Goal: Check status: Check status

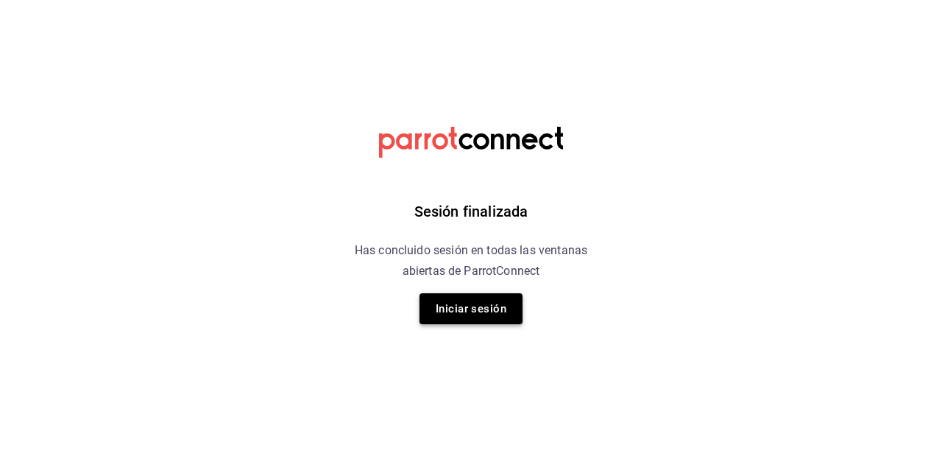
click at [480, 309] on button "Iniciar sesión" at bounding box center [471, 308] width 103 height 31
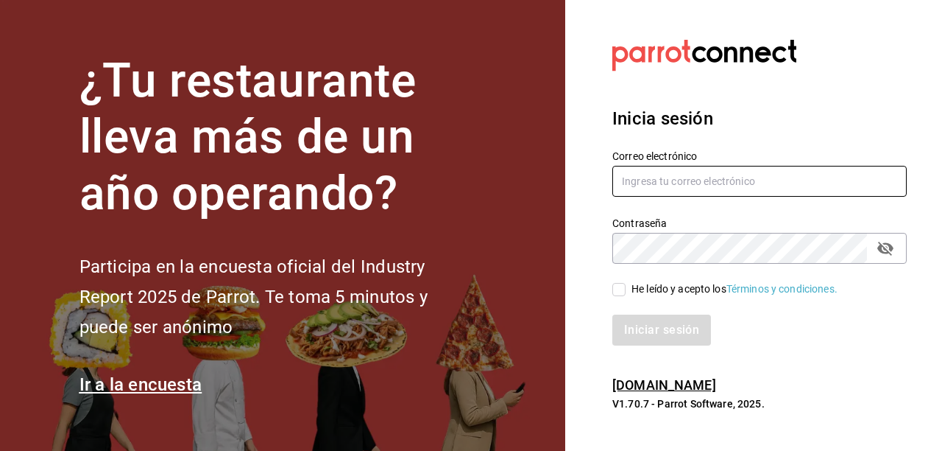
type input "hotaru@grupocosteno.com"
click at [617, 289] on input "He leído y acepto los Términos y condiciones." at bounding box center [618, 289] width 13 height 13
checkbox input "true"
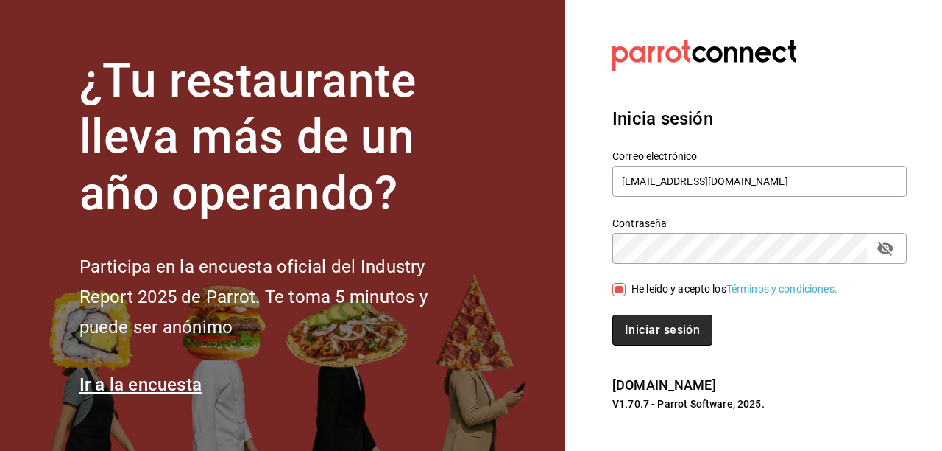
click at [657, 326] on button "Iniciar sesión" at bounding box center [662, 329] width 100 height 31
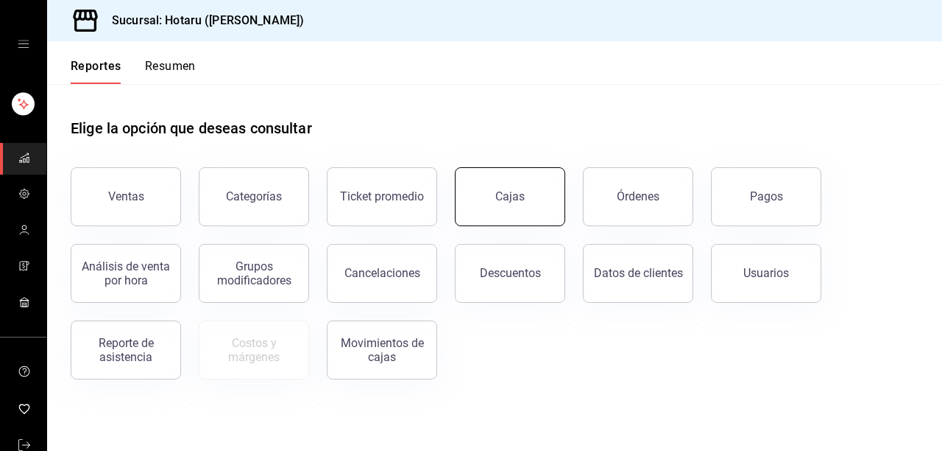
click at [526, 197] on link "Cajas" at bounding box center [510, 196] width 110 height 59
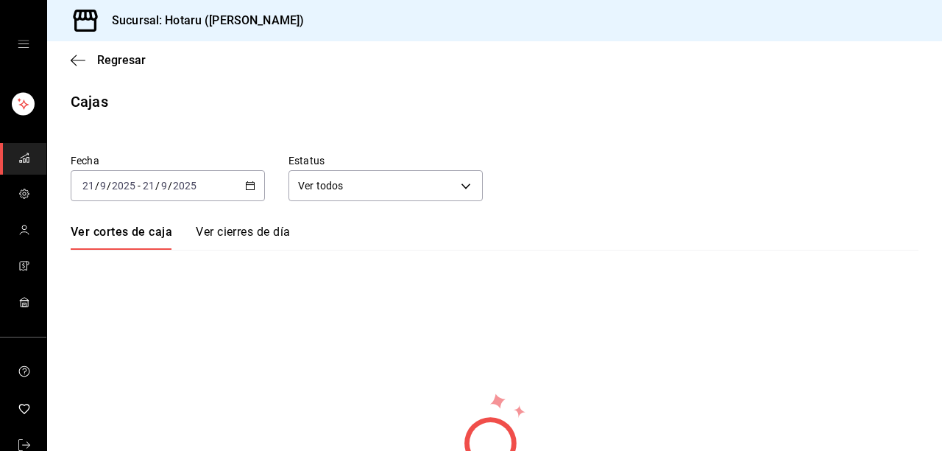
click at [248, 183] on icon "button" at bounding box center [250, 185] width 10 height 10
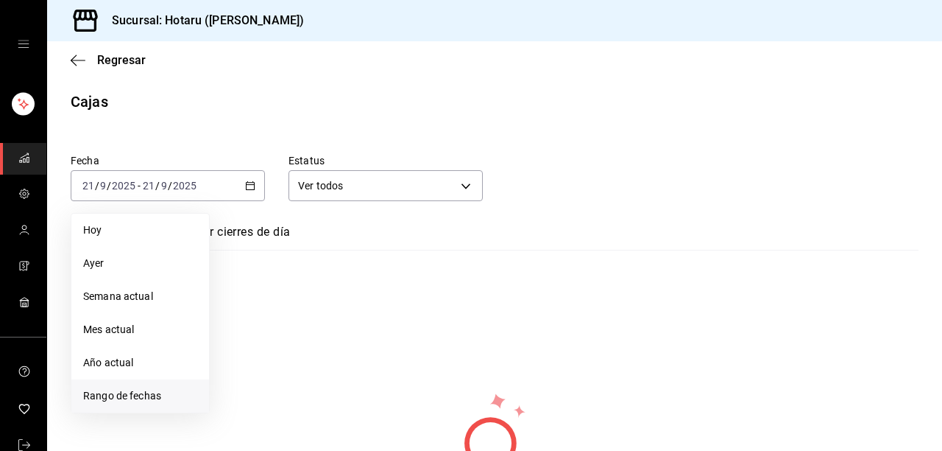
click at [188, 392] on span "Rango de fechas" at bounding box center [140, 395] width 114 height 15
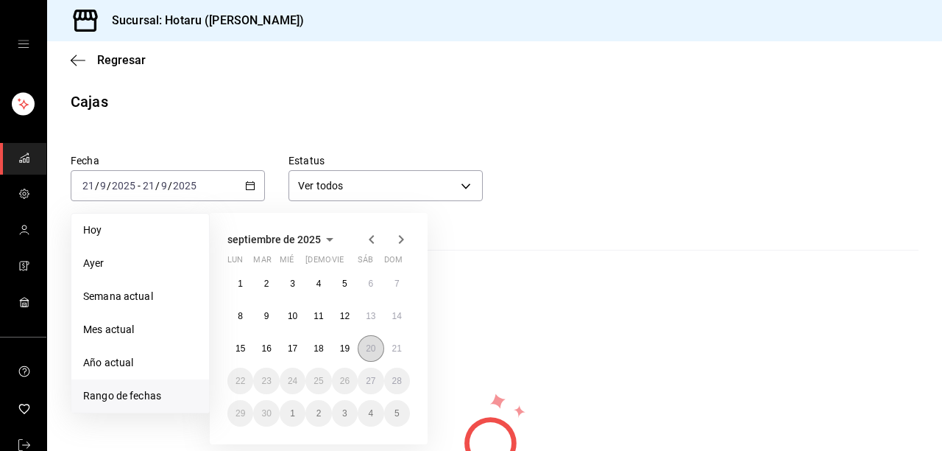
click at [367, 348] on abbr "20" at bounding box center [371, 348] width 10 height 10
click at [395, 348] on abbr "21" at bounding box center [397, 348] width 10 height 10
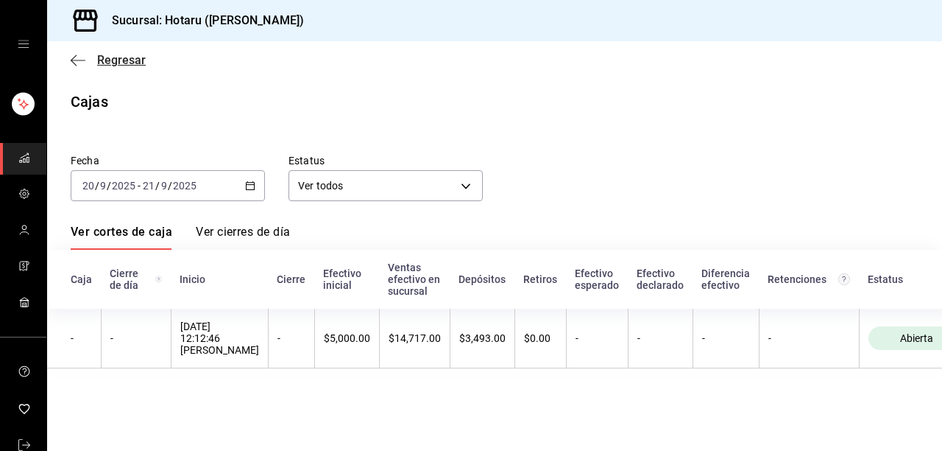
click at [81, 59] on icon "button" at bounding box center [78, 60] width 15 height 13
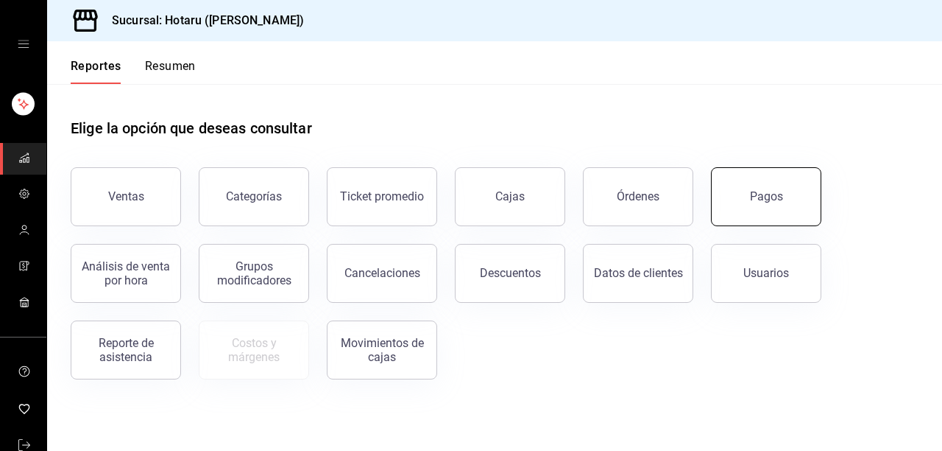
click at [765, 202] on div "Pagos" at bounding box center [766, 196] width 33 height 14
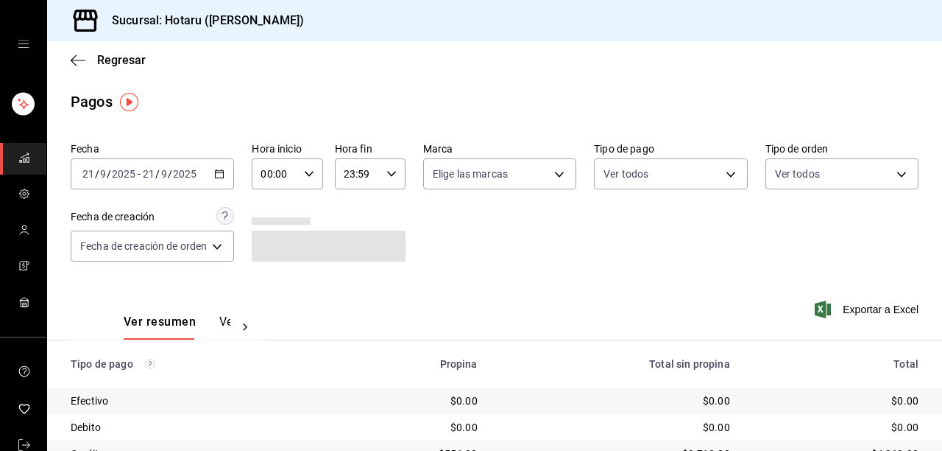
click at [225, 175] on icon "button" at bounding box center [219, 174] width 10 height 10
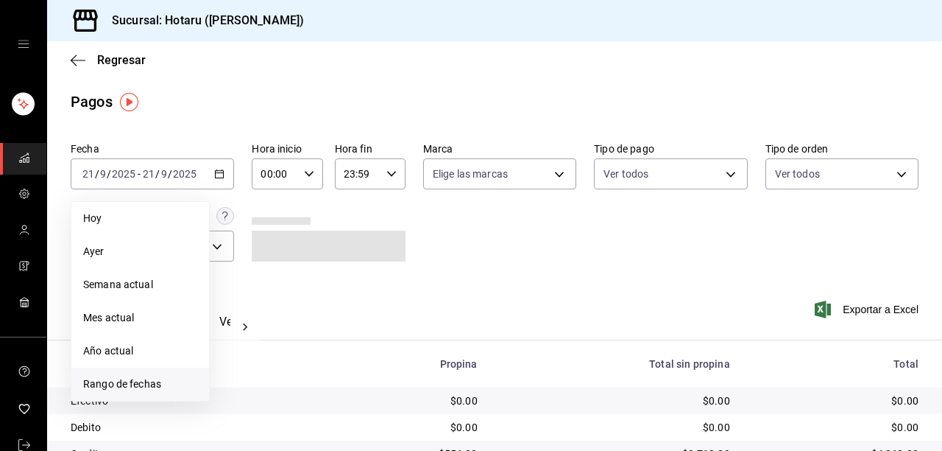
click at [163, 383] on span "Rango de fechas" at bounding box center [140, 383] width 114 height 15
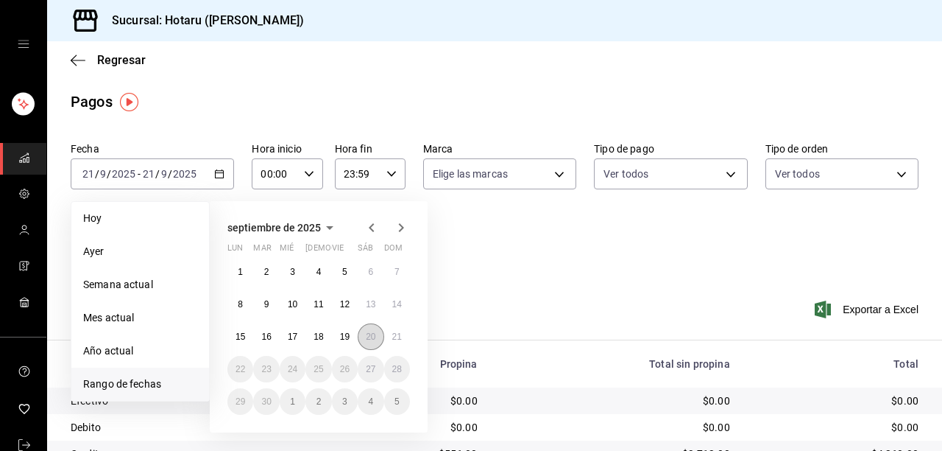
click at [375, 337] on button "20" at bounding box center [371, 336] width 26 height 27
click at [403, 337] on button "21" at bounding box center [397, 336] width 26 height 27
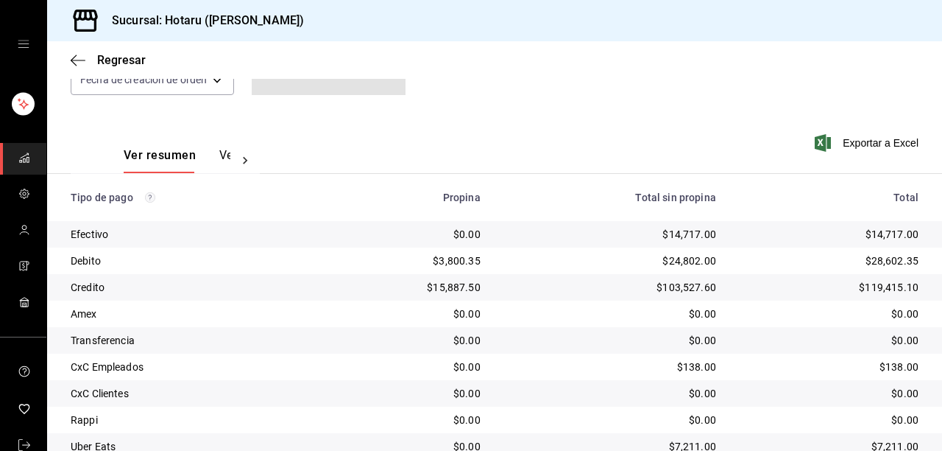
scroll to position [253, 0]
